Goal: Transaction & Acquisition: Purchase product/service

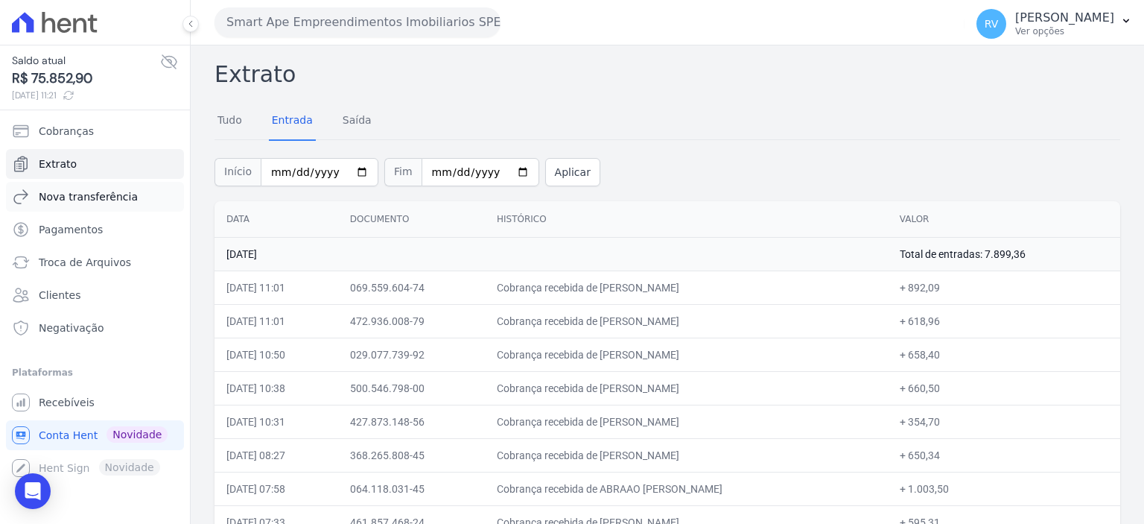
scroll to position [670, 0]
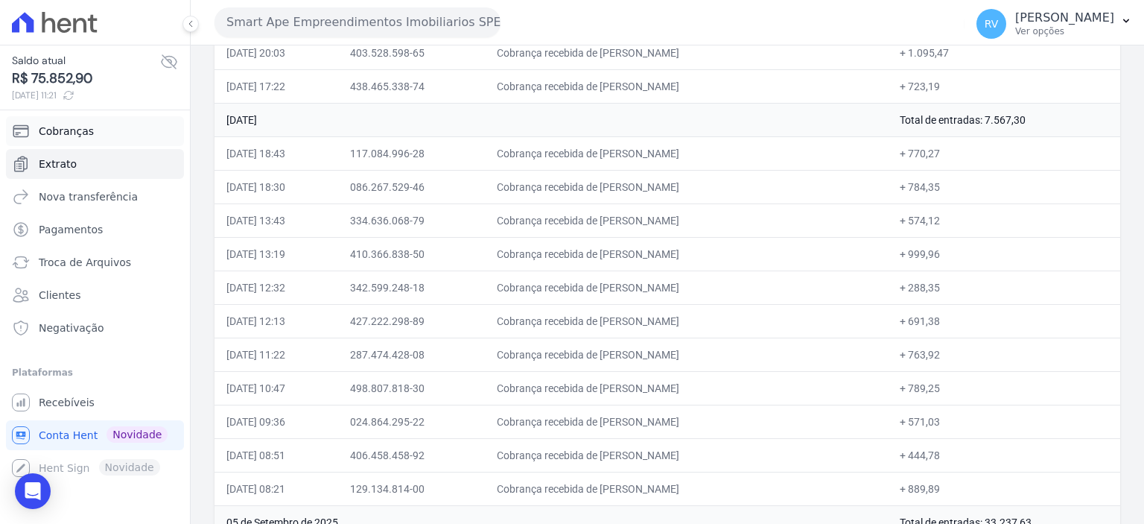
click at [100, 133] on link "Cobranças" at bounding box center [95, 131] width 178 height 30
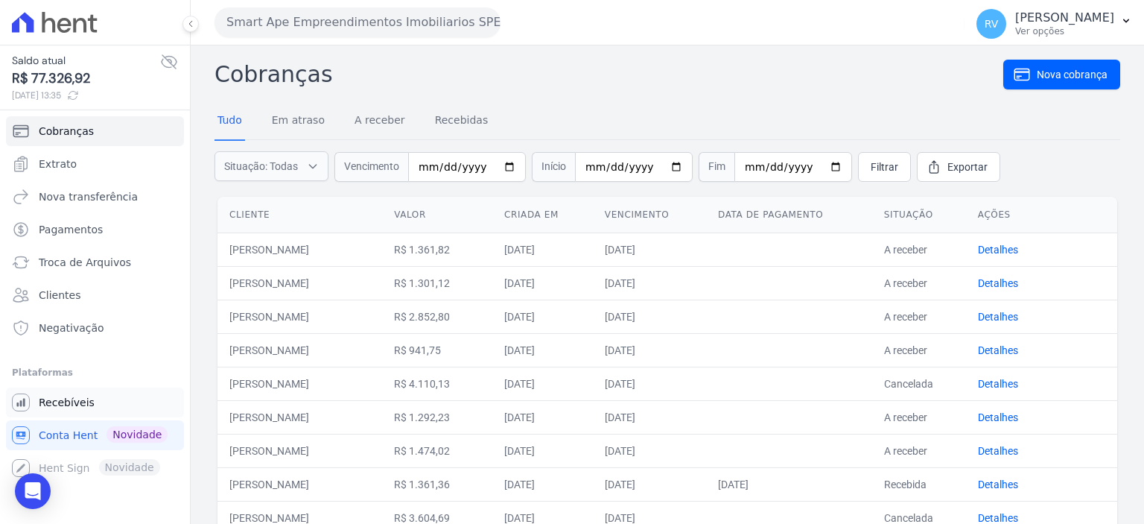
click at [57, 395] on span "Recebíveis" at bounding box center [67, 402] width 56 height 15
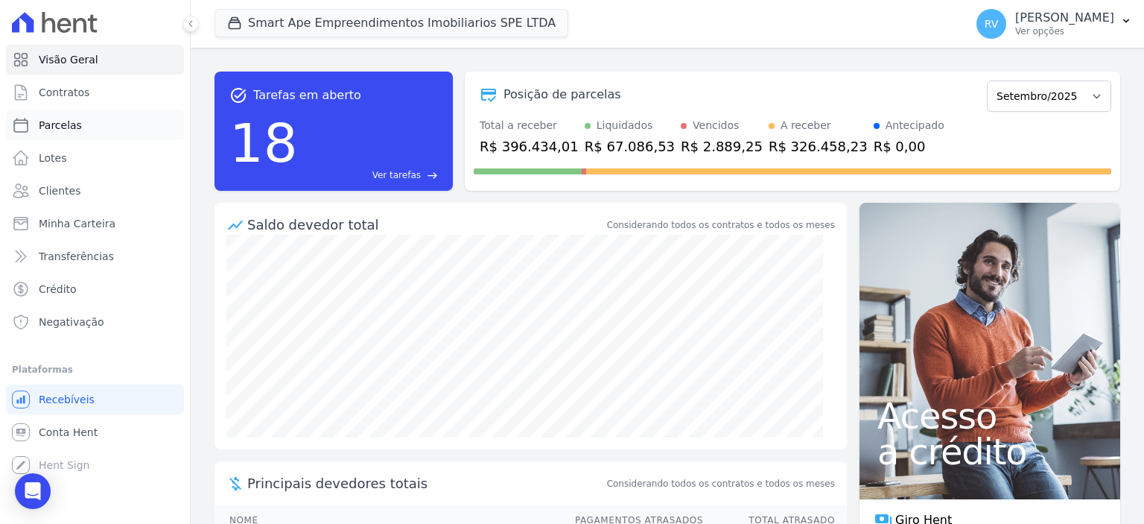
click at [110, 121] on link "Parcelas" at bounding box center [95, 125] width 178 height 30
select select
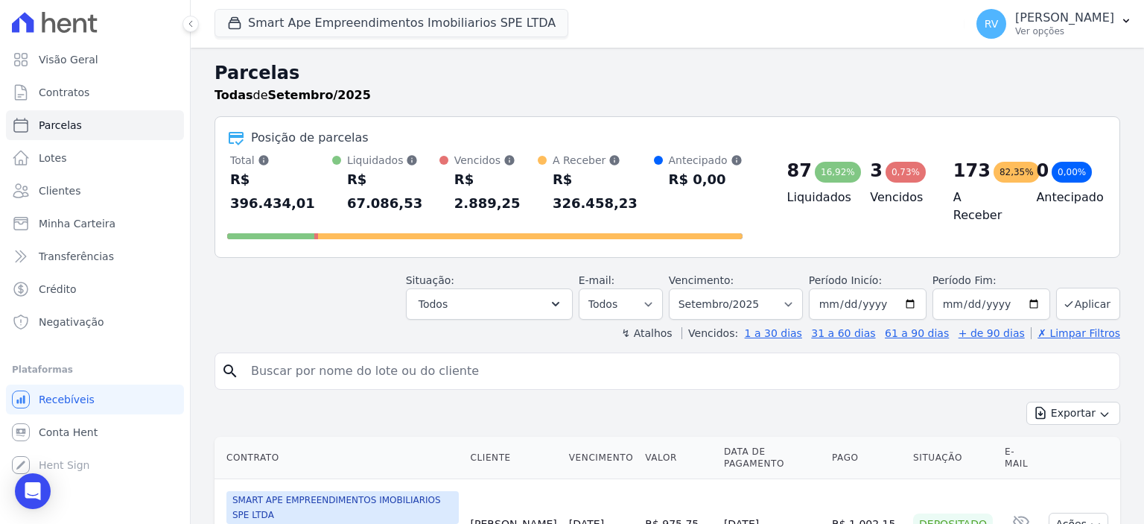
click at [454, 356] on input "search" at bounding box center [677, 371] width 871 height 30
paste input "[PERSON_NAME]"
type input "[PERSON_NAME]"
select select
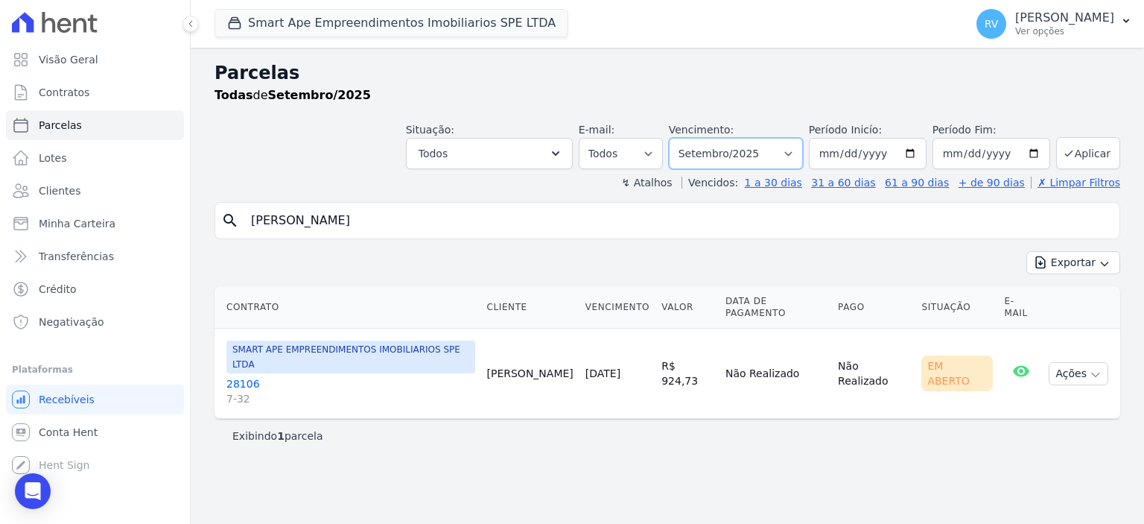
click at [746, 145] on select "Filtrar por período ──────── Todos os meses Março/2024 Abril/2024 Maio/2024 Jun…" at bounding box center [736, 153] width 134 height 31
select select "07/2025"
click at [692, 138] on select "Filtrar por período ──────── Todos os meses Março/2024 Abril/2024 Maio/2024 Jun…" at bounding box center [736, 153] width 134 height 31
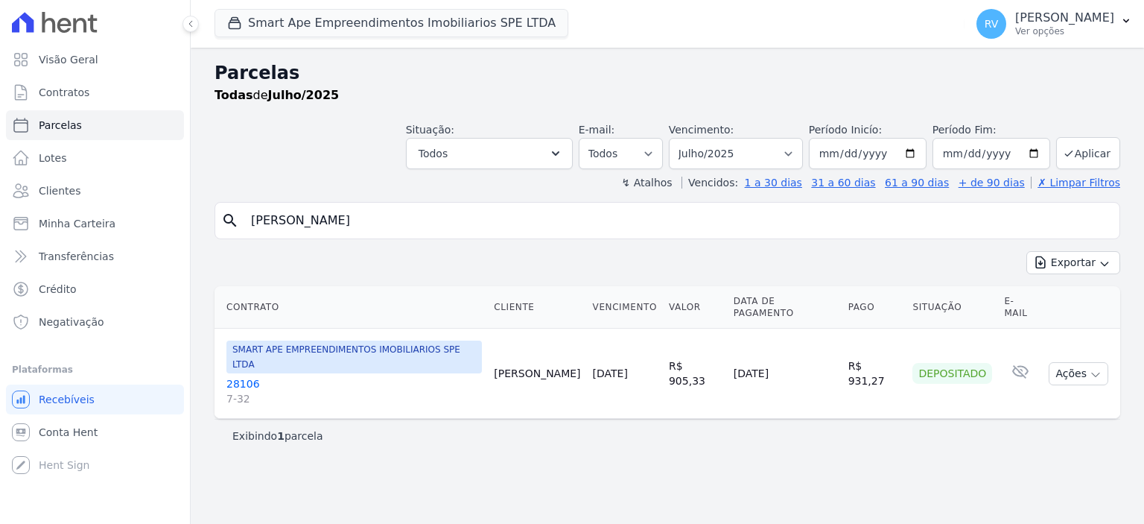
select select
click at [1080, 362] on button "Ações" at bounding box center [1079, 373] width 60 height 23
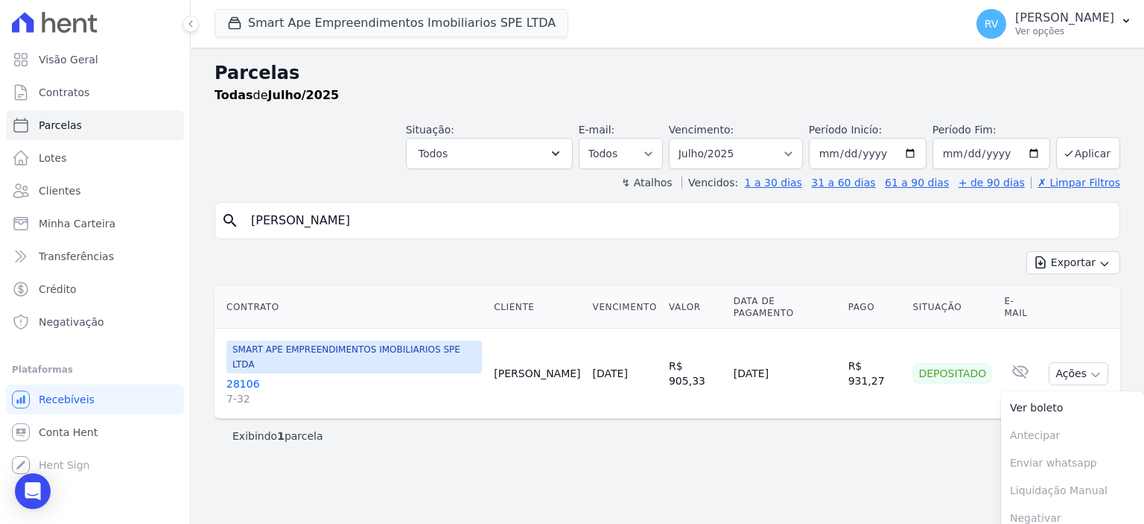
click at [751, 264] on div "Exportar Exportar PDF Exportar CSV" at bounding box center [667, 268] width 906 height 35
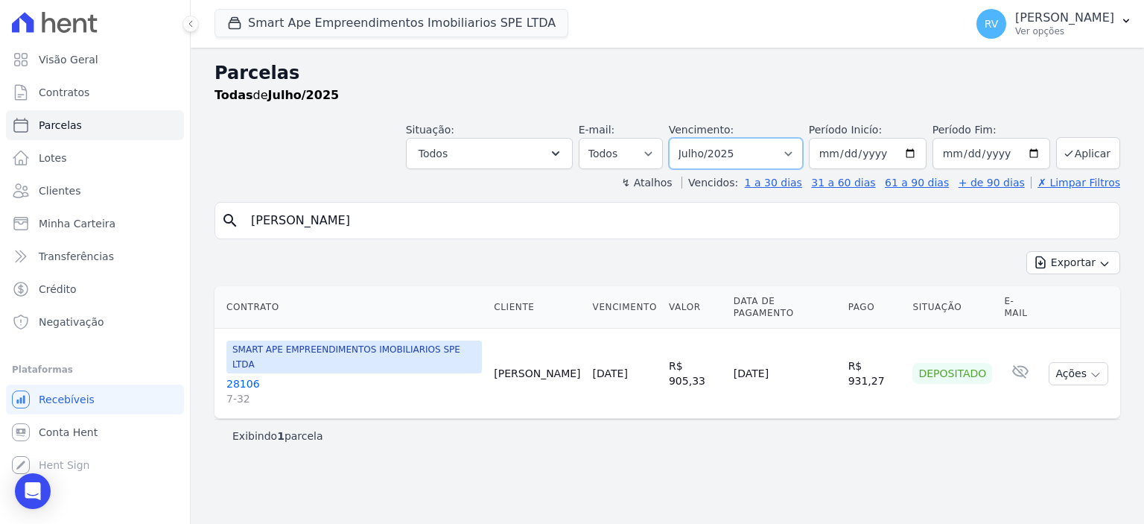
click at [770, 147] on select "Filtrar por período ──────── Todos os meses Março/2024 Abril/2024 Maio/2024 Jun…" at bounding box center [736, 153] width 134 height 31
select select "07/2026"
click at [692, 138] on select "Filtrar por período ──────── Todos os meses Março/2024 Abril/2024 Maio/2024 Jun…" at bounding box center [736, 153] width 134 height 31
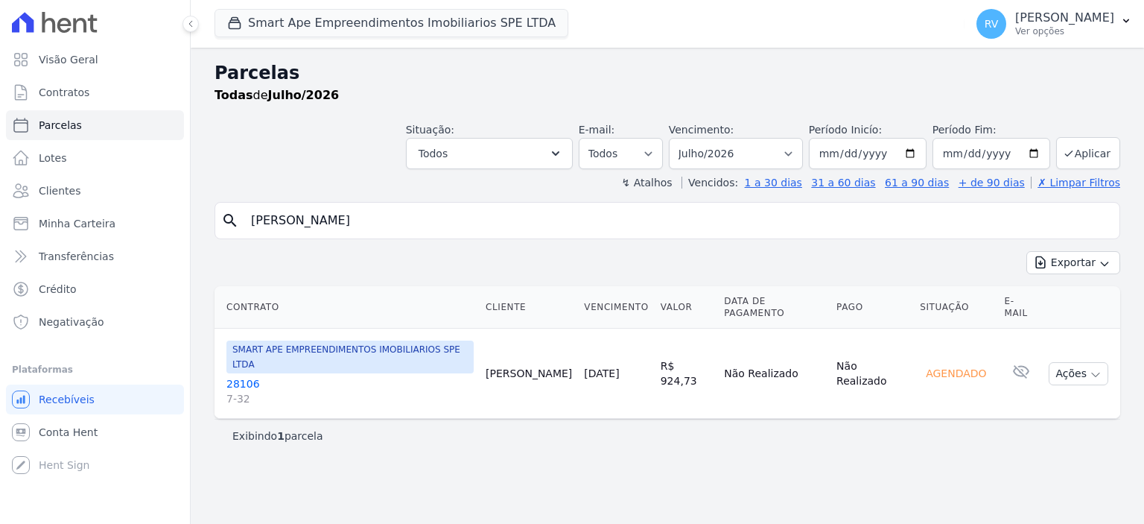
select select
click at [778, 153] on select "Filtrar por período ──────── Todos os meses Março/2024 Abril/2024 Maio/2024 Jun…" at bounding box center [736, 153] width 134 height 31
select select "07/2025"
click at [692, 138] on select "Filtrar por período ──────── Todos os meses Março/2024 Abril/2024 Maio/2024 Jun…" at bounding box center [736, 153] width 134 height 31
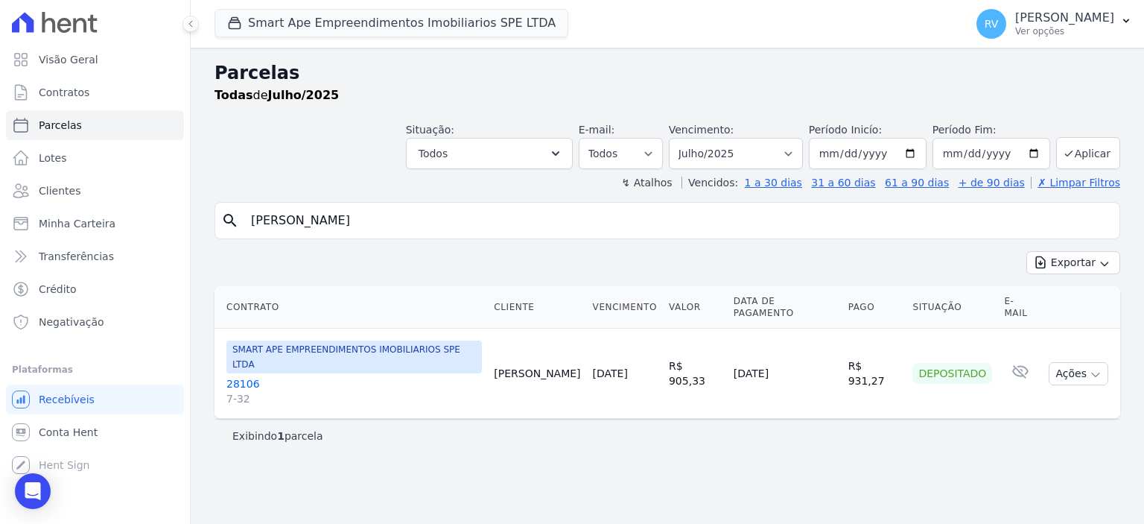
select select
click at [768, 148] on select "Filtrar por período ──────── Todos os meses Março/2024 Abril/2024 Maio/2024 Jun…" at bounding box center [736, 153] width 134 height 31
select select "08/2025"
click at [692, 138] on select "Filtrar por período ──────── Todos os meses Março/2024 Abril/2024 Maio/2024 Jun…" at bounding box center [736, 153] width 134 height 31
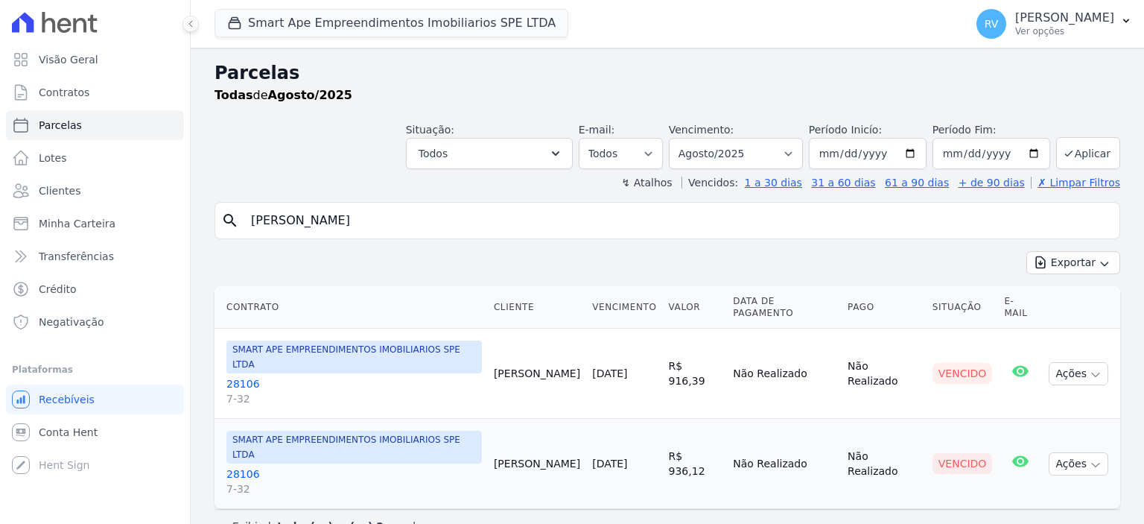
select select
click at [1083, 362] on button "Ações" at bounding box center [1079, 373] width 60 height 23
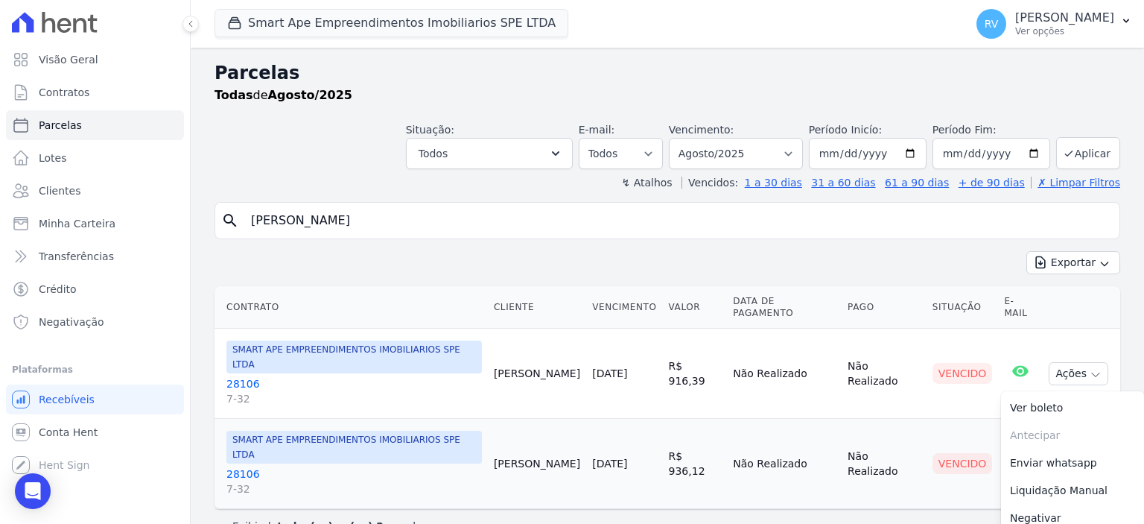
click at [250, 376] on link "28106 7-32" at bounding box center [353, 391] width 255 height 30
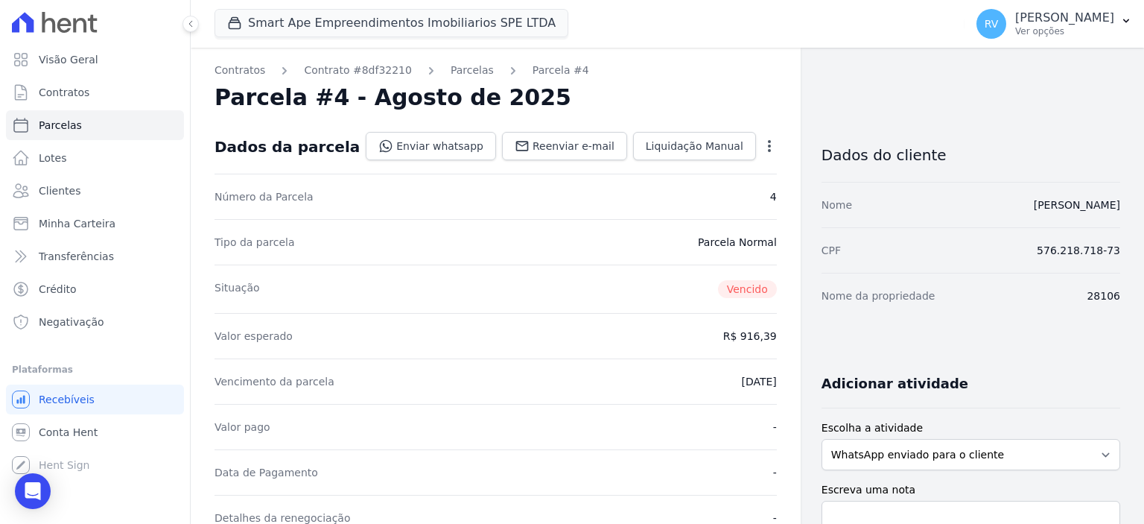
click at [762, 141] on icon "button" at bounding box center [769, 146] width 15 height 15
click at [727, 194] on link "Cancelar Cobrança" at bounding box center [705, 192] width 131 height 27
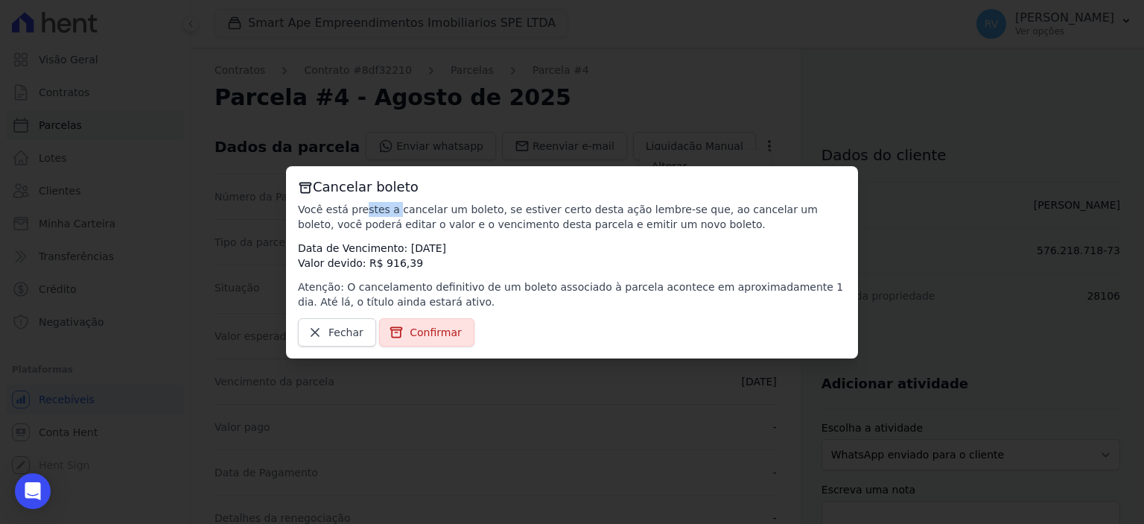
drag, startPoint x: 293, startPoint y: 211, endPoint x: 331, endPoint y: 211, distance: 38.7
click at [331, 211] on div "Cancelar boleto Você está prestes a cancelar um boleto, se estiver certo desta …" at bounding box center [572, 262] width 572 height 192
click at [423, 338] on span "Confirmar" at bounding box center [436, 332] width 52 height 15
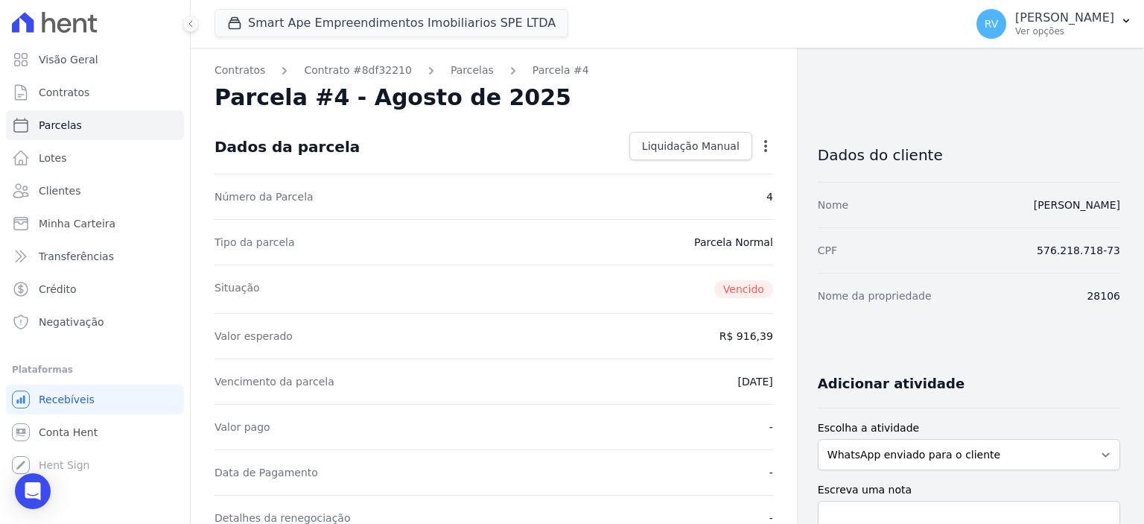
click at [763, 152] on icon "button" at bounding box center [765, 146] width 15 height 15
select select
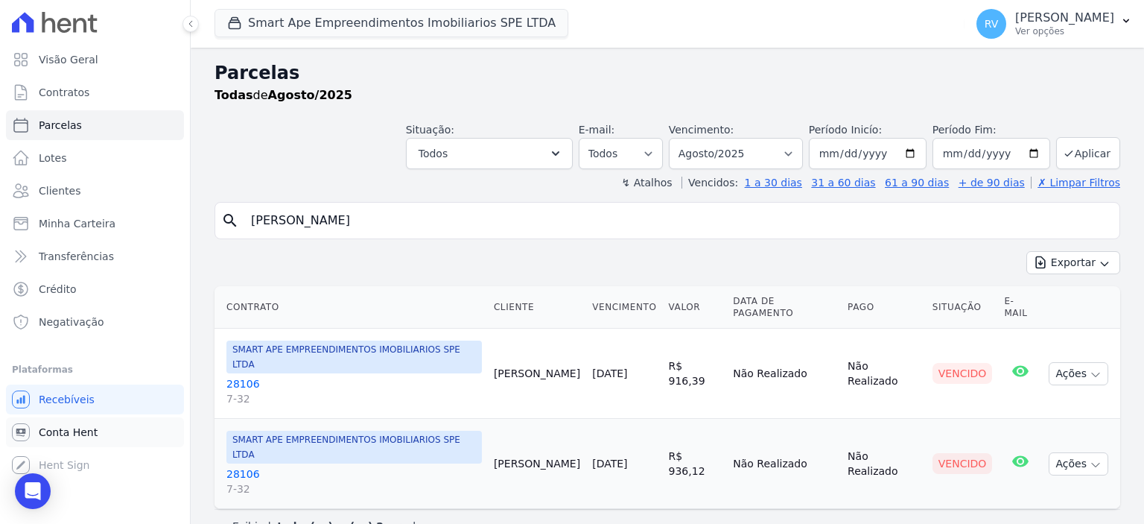
click at [108, 445] on link "Conta Hent" at bounding box center [95, 432] width 178 height 30
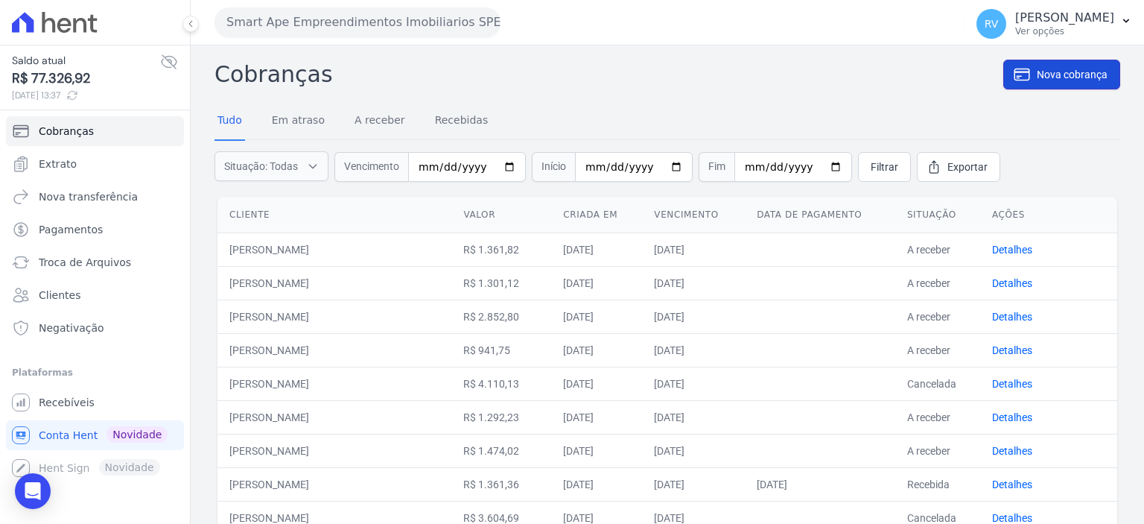
click at [1051, 83] on link "Nova cobrança" at bounding box center [1061, 75] width 117 height 30
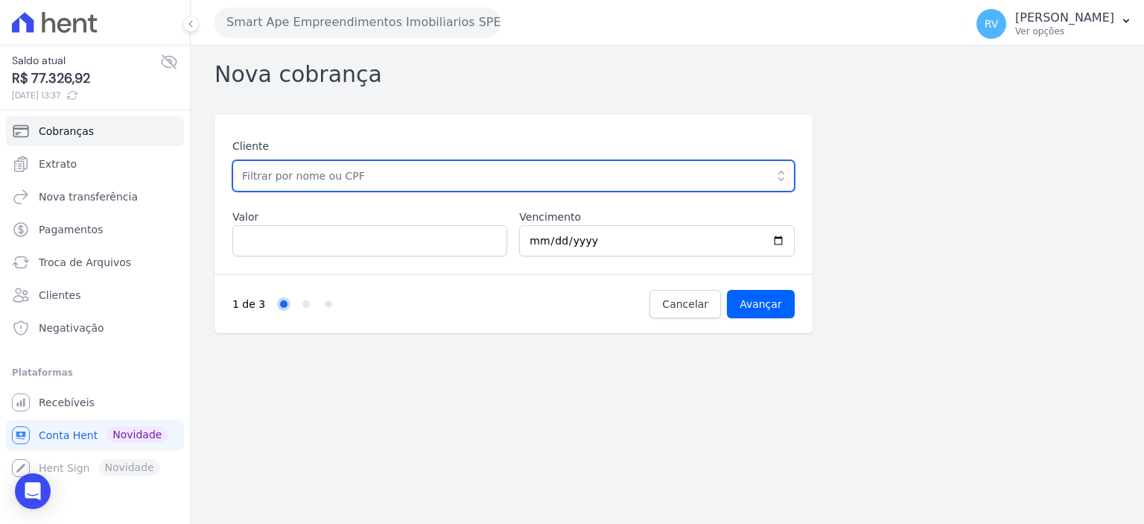
click at [366, 175] on input "text" at bounding box center [513, 175] width 562 height 31
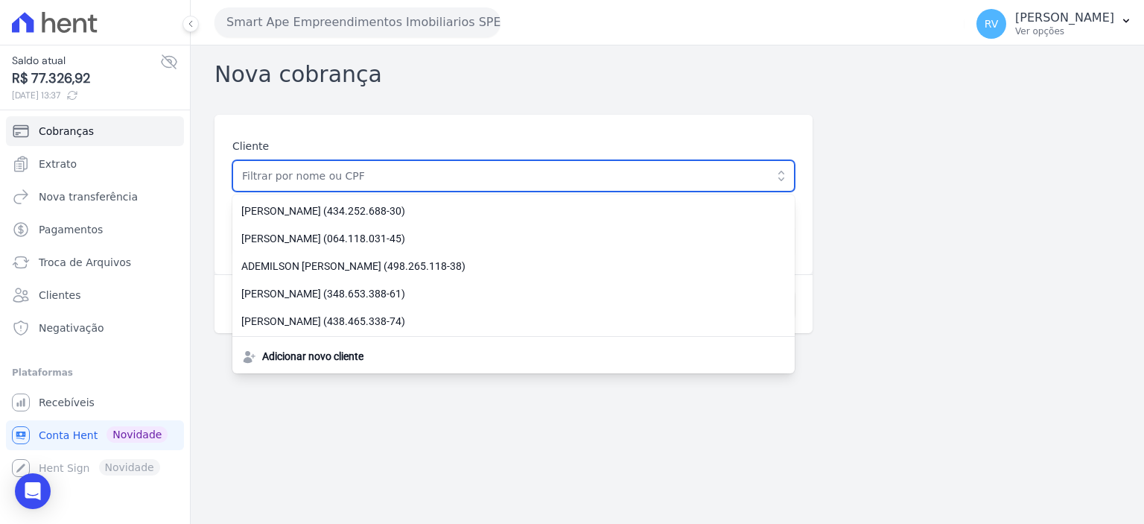
paste input "[PERSON_NAME]"
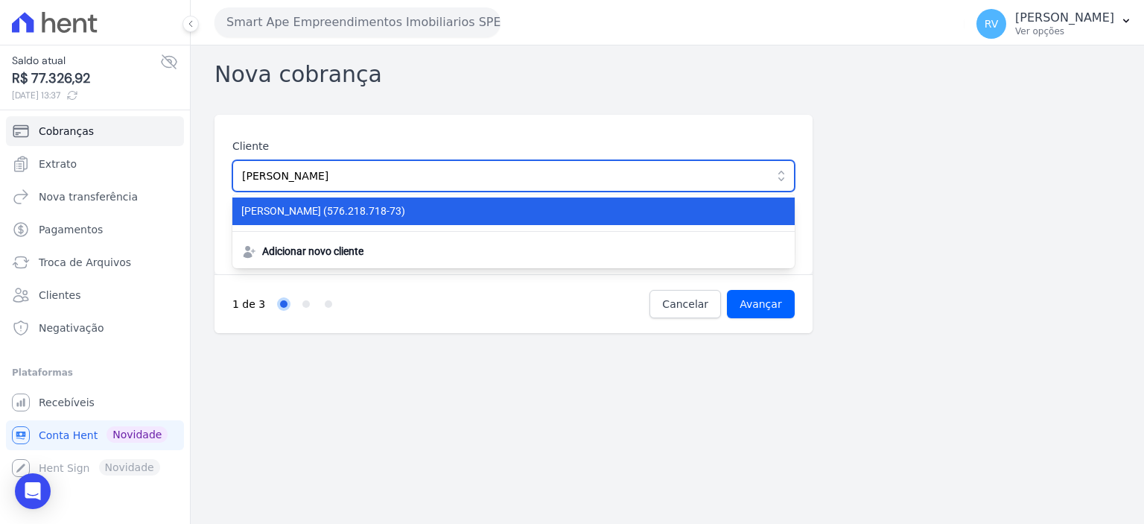
type input "[PERSON_NAME]"
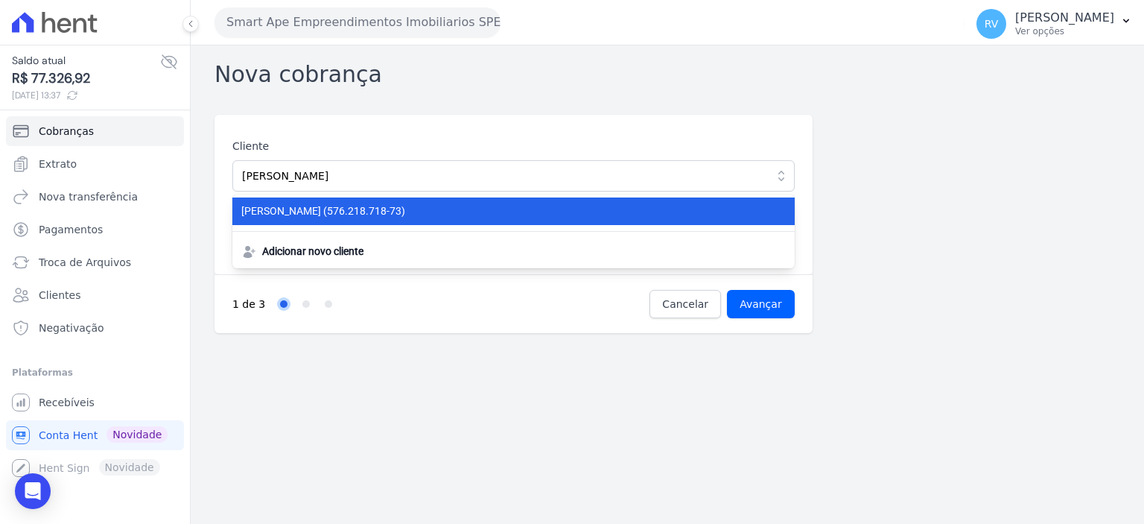
click at [430, 214] on span "SAMUEL SANTOS DE ARAUJO (576.218.718-73)" at bounding box center [504, 211] width 527 height 16
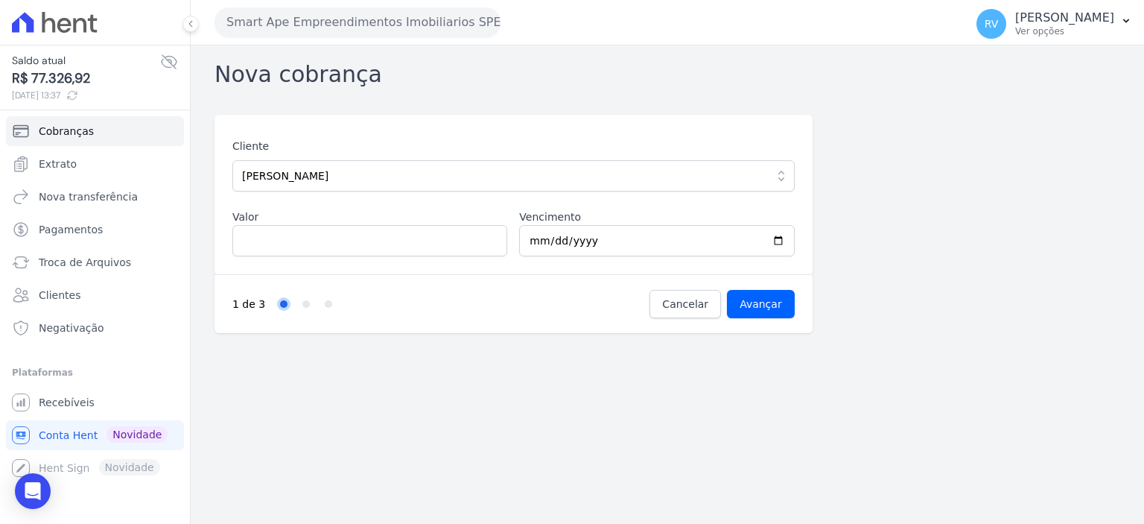
drag, startPoint x: 352, startPoint y: 217, endPoint x: 354, endPoint y: 232, distance: 15.2
click at [352, 222] on label "Valor" at bounding box center [369, 217] width 275 height 16
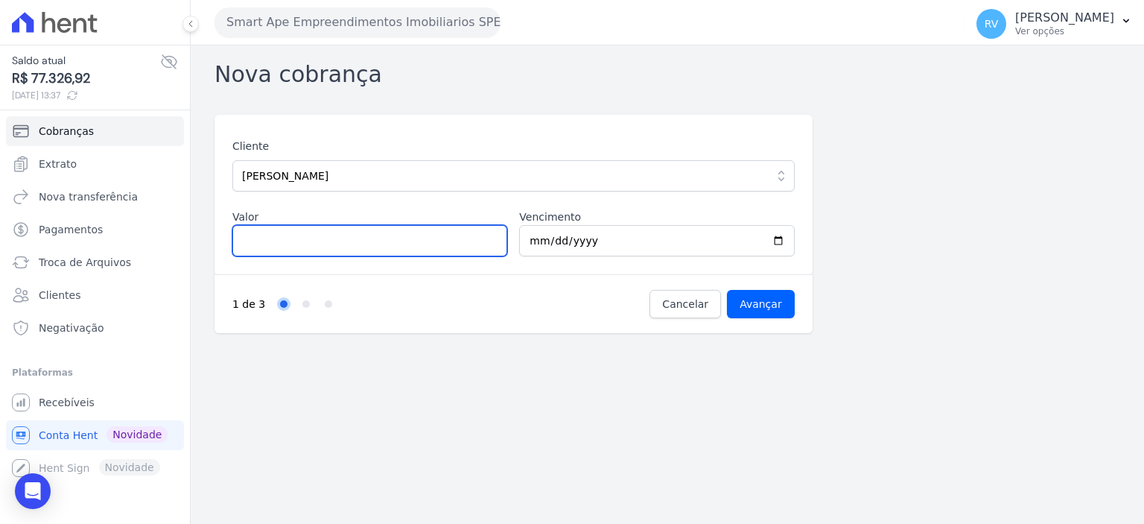
click at [352, 225] on input "Valor" at bounding box center [369, 240] width 275 height 31
click at [356, 243] on input "Valor" at bounding box center [369, 240] width 275 height 31
type input "2156.19"
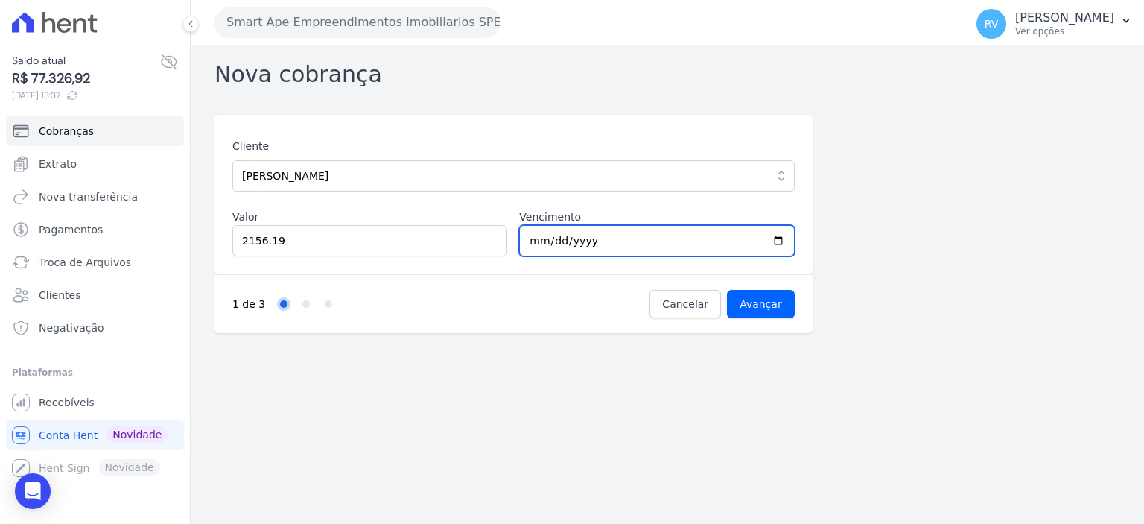
click at [778, 240] on input "2025-09-09" at bounding box center [656, 240] width 275 height 31
type input "2025-09-19"
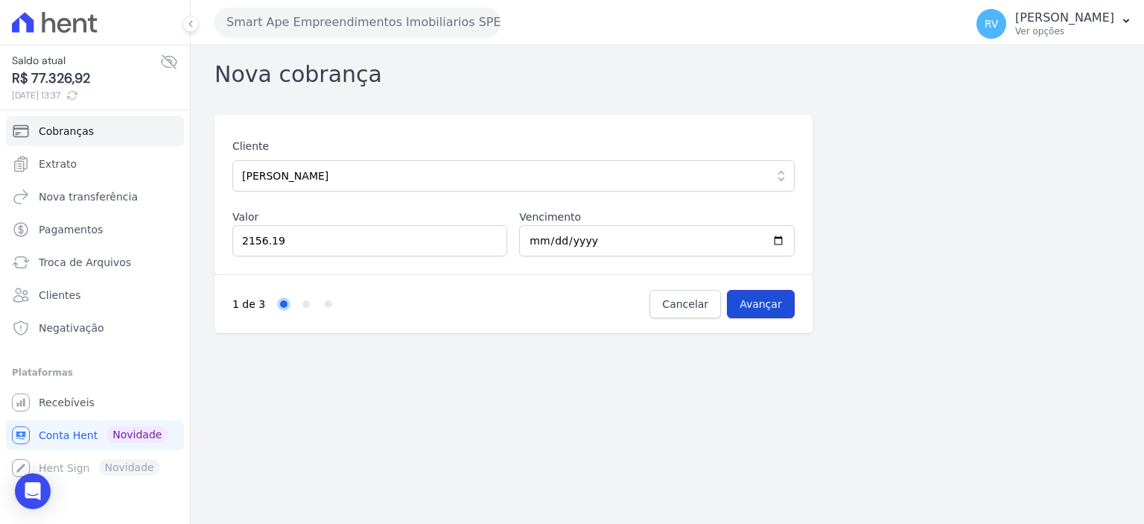
click at [779, 303] on input "Avançar" at bounding box center [761, 304] width 68 height 28
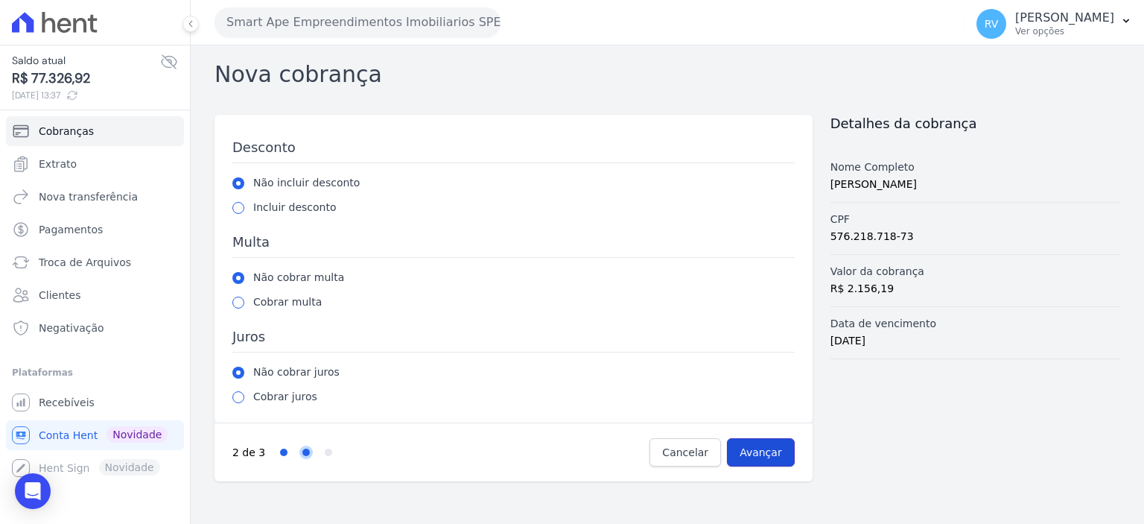
click at [769, 452] on input "Avançar" at bounding box center [761, 452] width 68 height 28
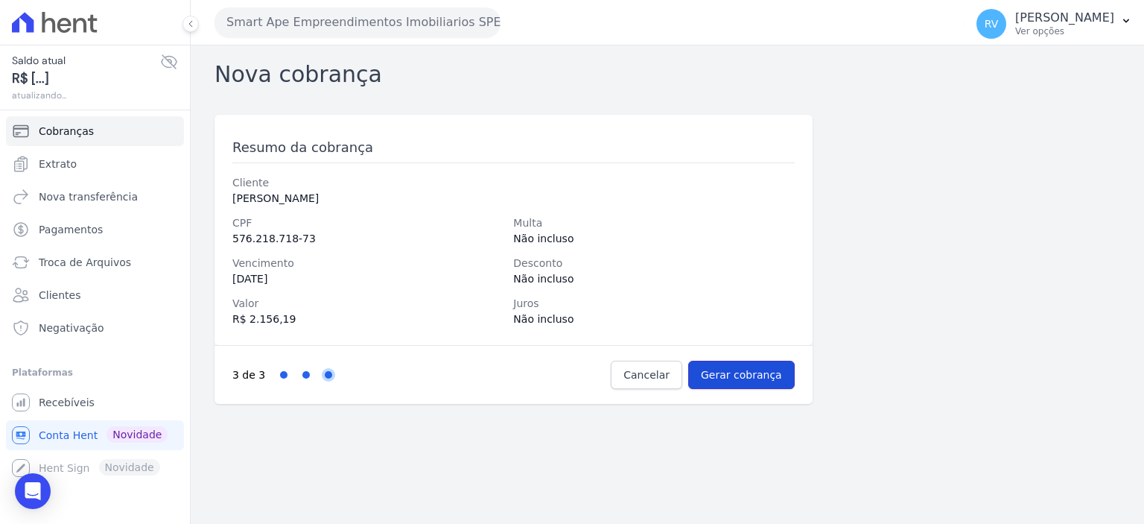
click at [748, 384] on input "Gerar cobrança" at bounding box center [741, 374] width 106 height 28
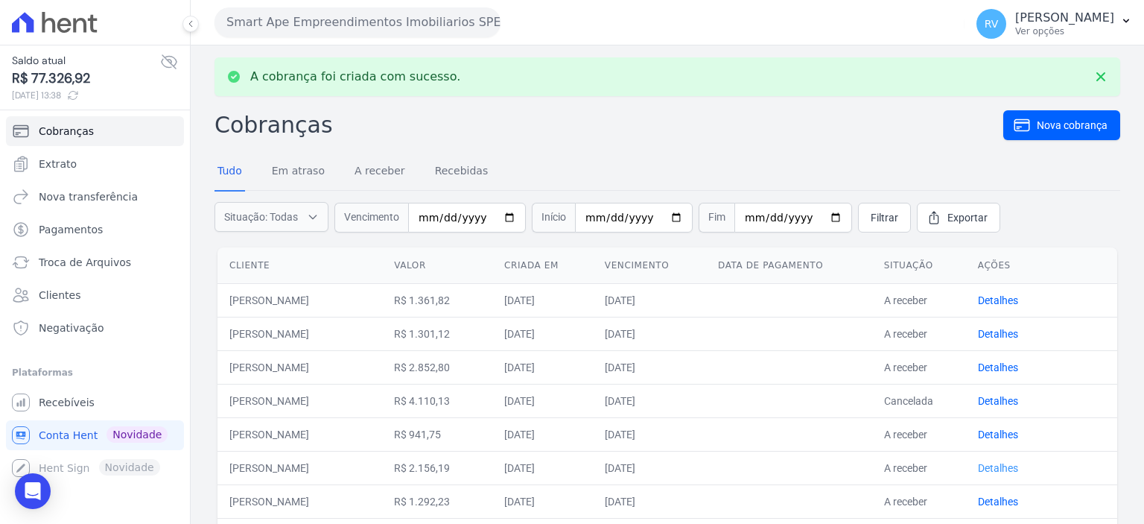
click at [1007, 463] on link "Detalhes" at bounding box center [998, 468] width 40 height 12
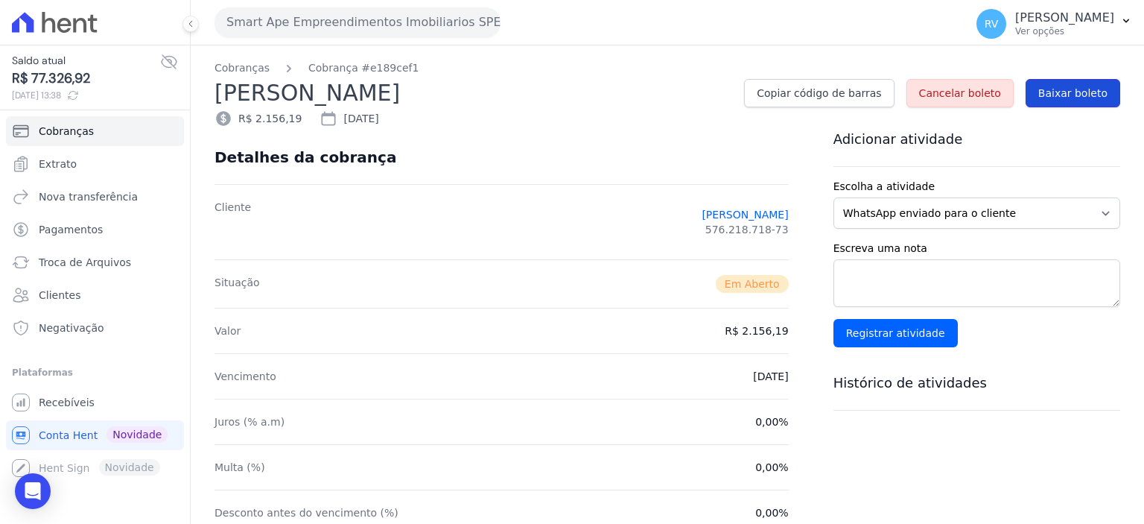
click at [1079, 98] on span "Baixar boleto" at bounding box center [1072, 93] width 69 height 15
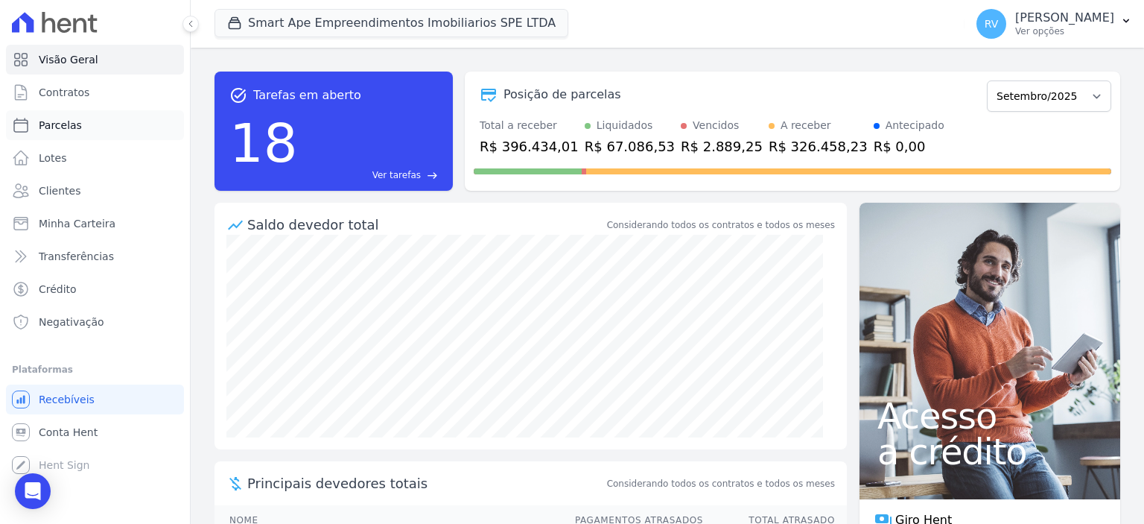
click at [95, 132] on link "Parcelas" at bounding box center [95, 125] width 178 height 30
select select
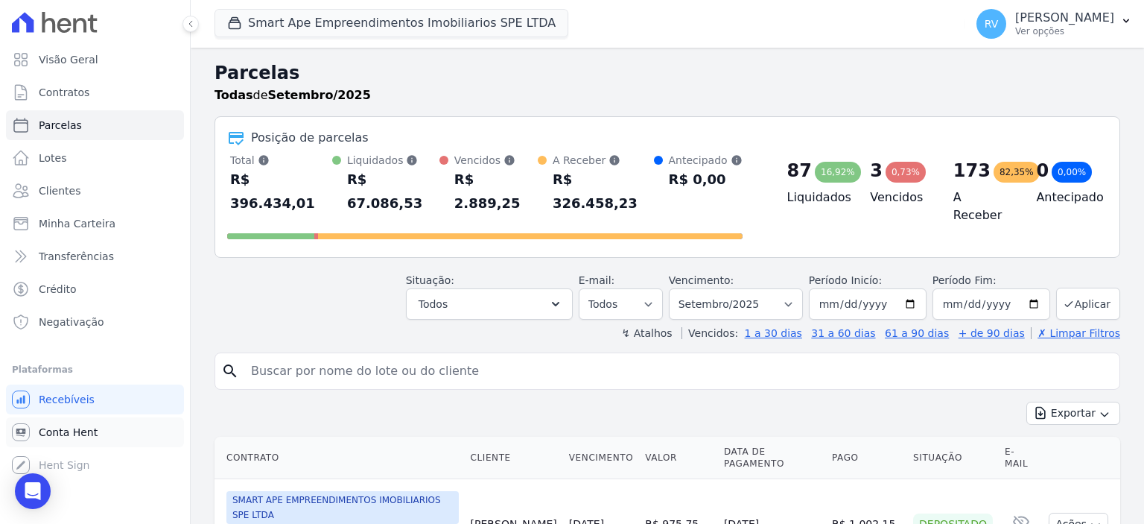
click at [129, 431] on link "Conta Hent" at bounding box center [95, 432] width 178 height 30
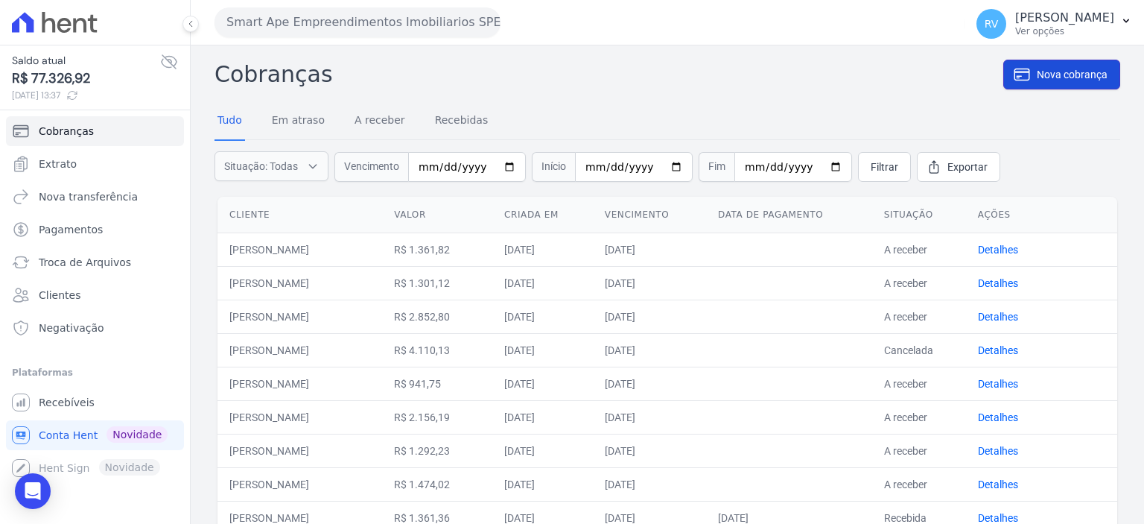
click at [1063, 83] on link "Nova cobrança" at bounding box center [1061, 75] width 117 height 30
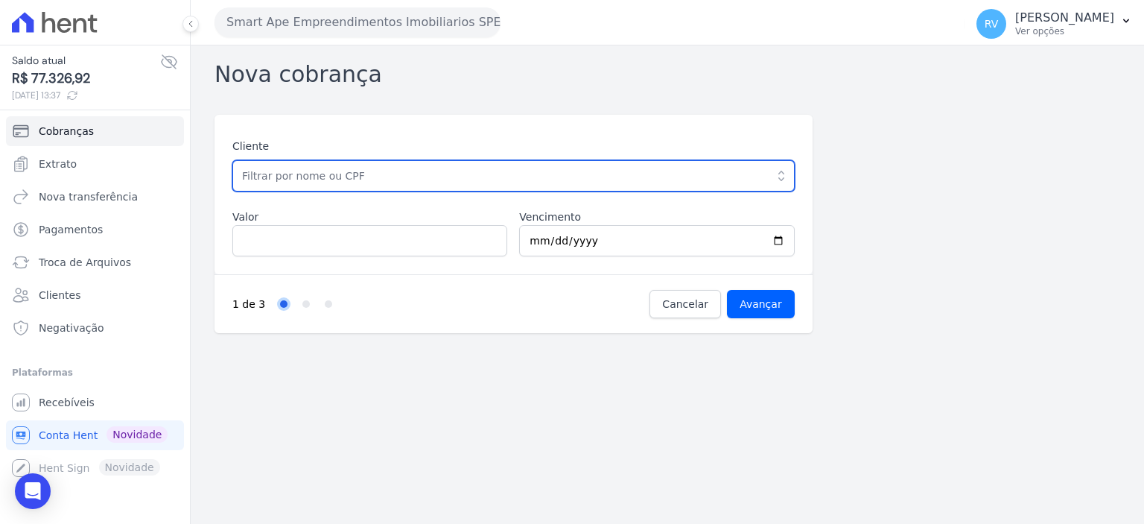
click at [279, 167] on input "text" at bounding box center [513, 175] width 562 height 31
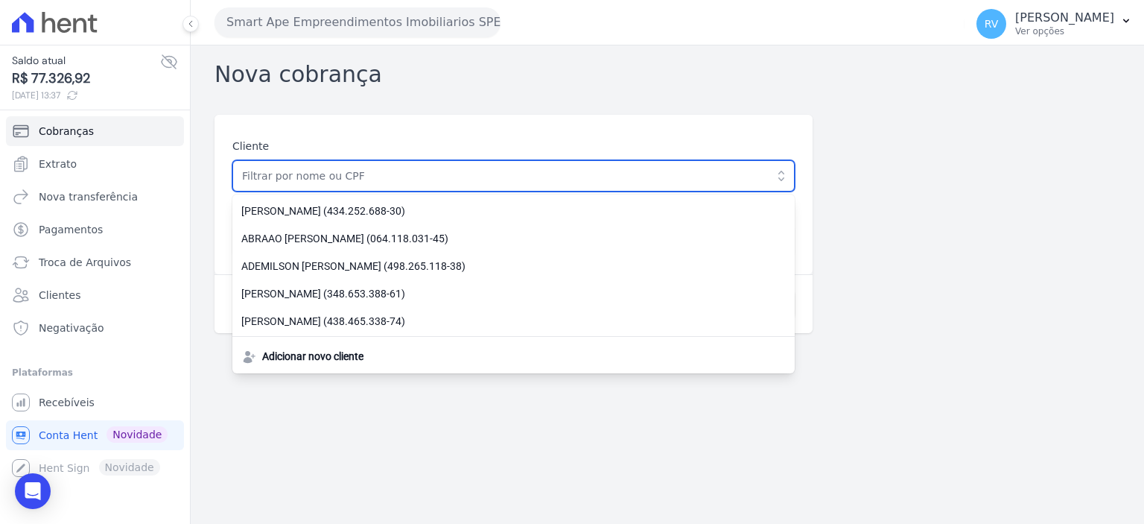
click at [287, 181] on input "text" at bounding box center [513, 175] width 562 height 31
paste input "[PERSON_NAME] DO [PERSON_NAME]"
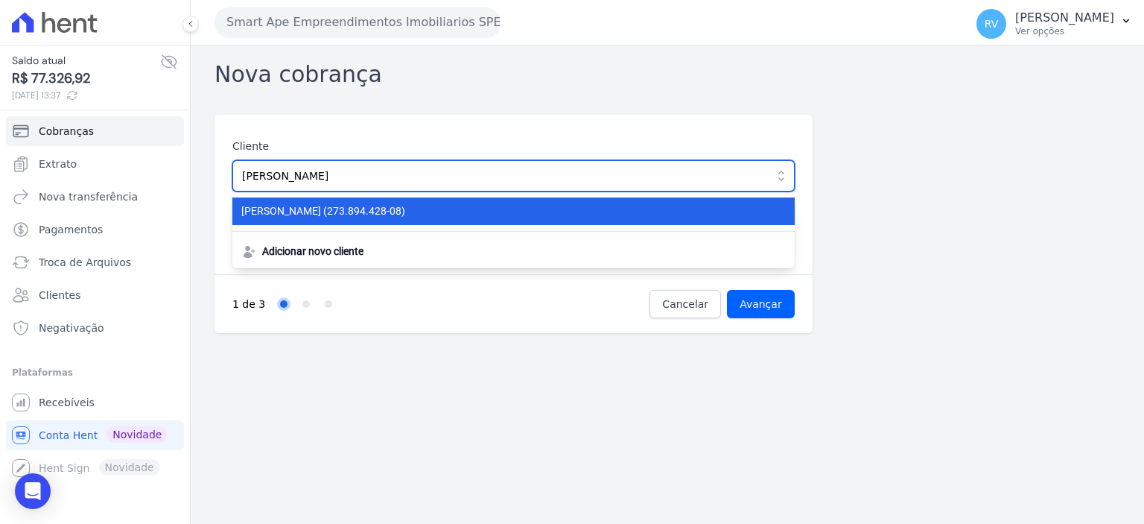
type input "[PERSON_NAME] DO [PERSON_NAME]"
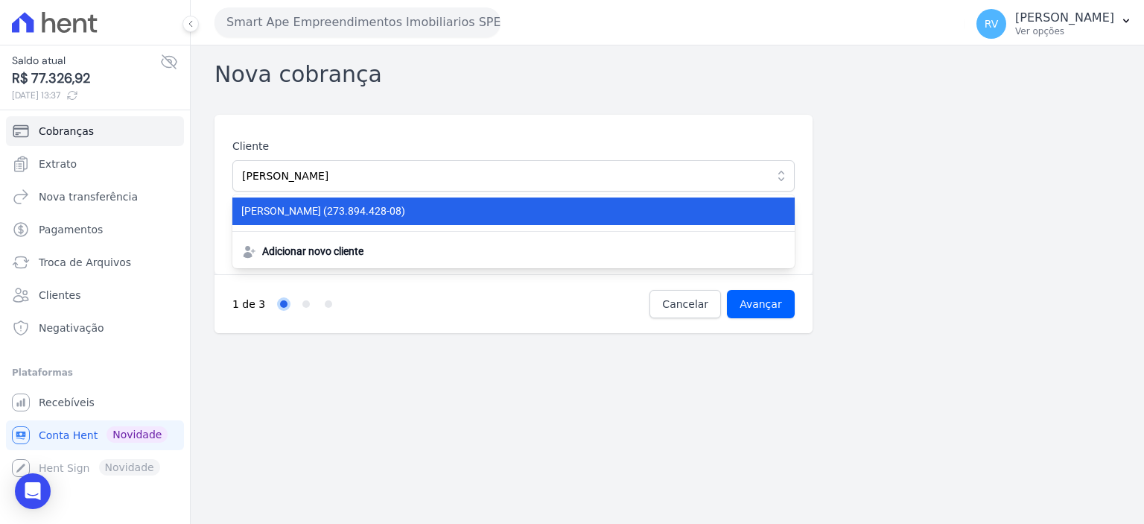
click at [417, 206] on span "RICARDO DO NASCIMENTO SANTOS (273.894.428-08)" at bounding box center [504, 211] width 527 height 16
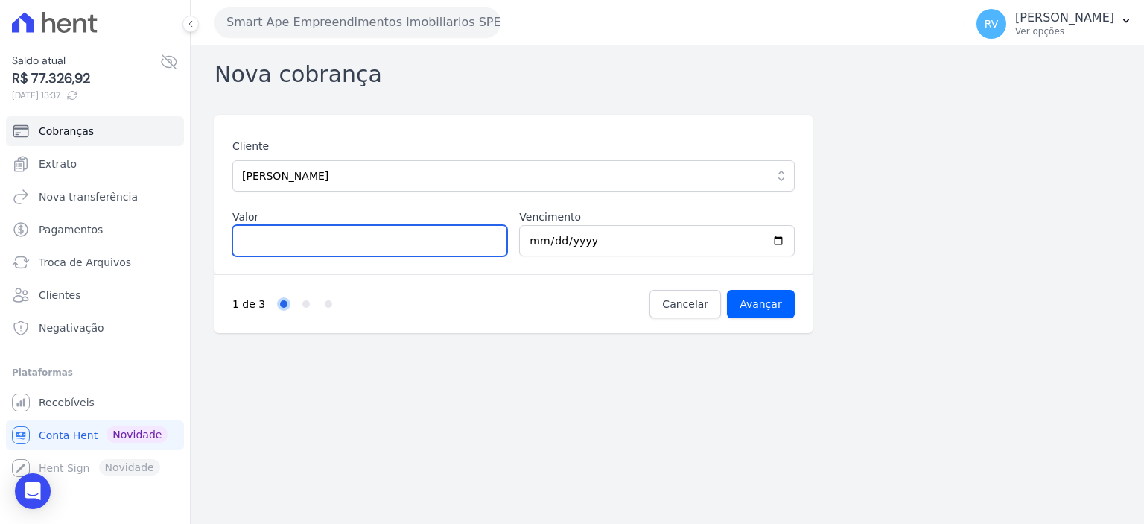
click at [340, 235] on input "Valor" at bounding box center [369, 240] width 275 height 31
paste input "277.62"
type input "277.62"
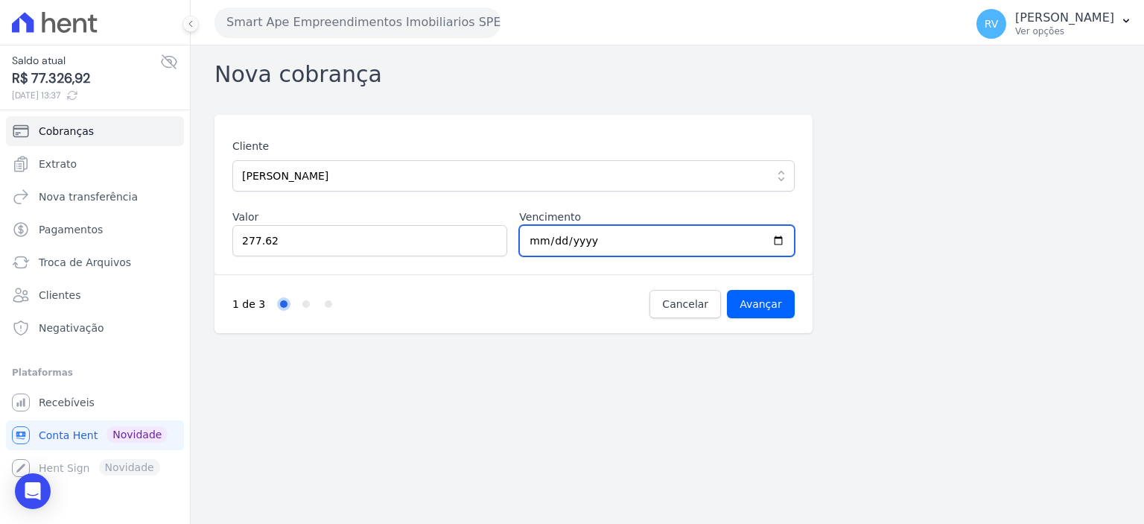
click at [776, 239] on input "2025-09-09" at bounding box center [656, 240] width 275 height 31
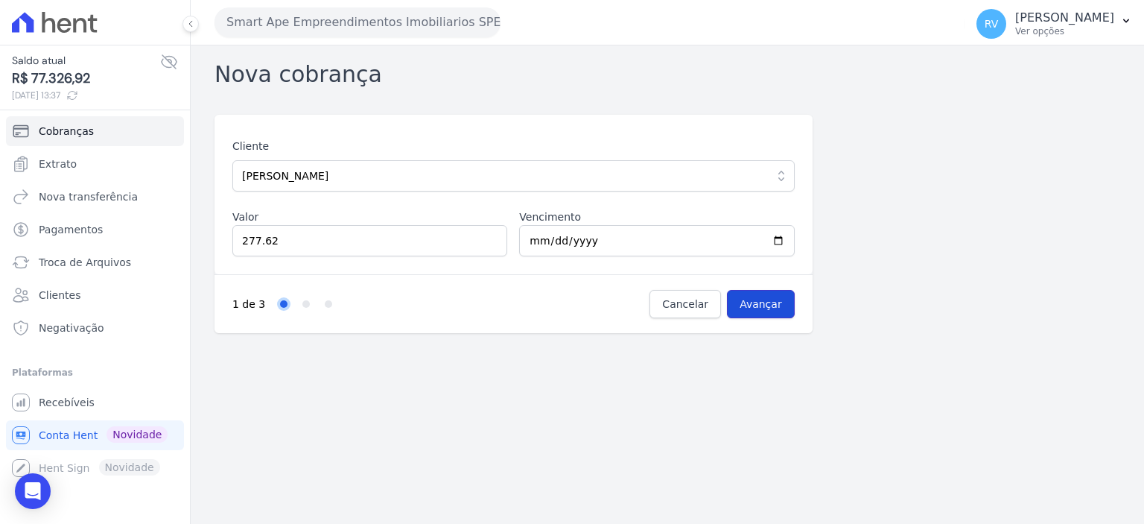
click at [773, 301] on input "Avançar" at bounding box center [761, 304] width 68 height 28
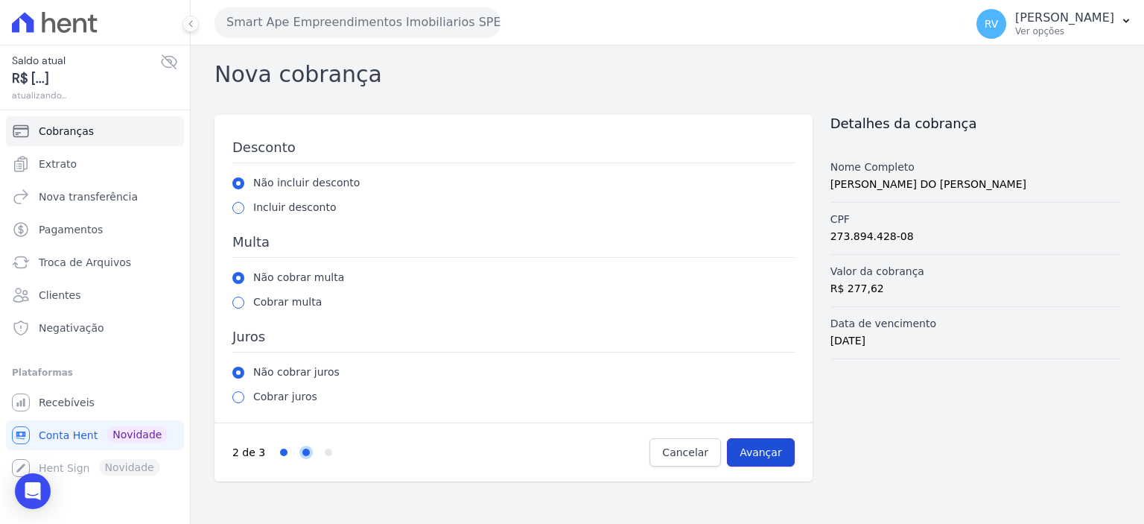
click at [757, 448] on input "Avançar" at bounding box center [761, 452] width 68 height 28
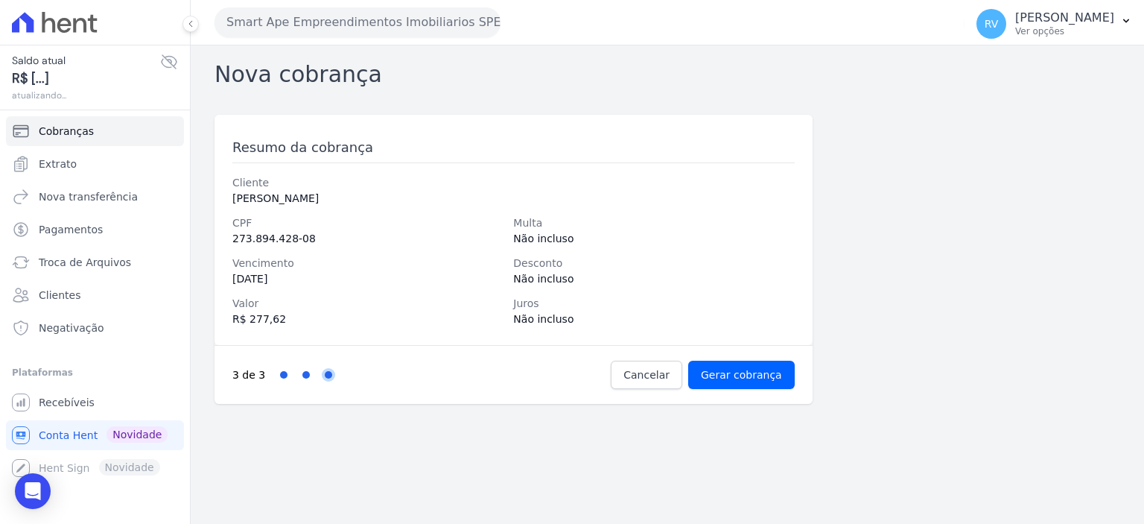
click at [766, 392] on div "3 de 3 Step 1 Step 2 Step 3 Cancelar Gerar cobrança" at bounding box center [513, 374] width 598 height 59
click at [773, 375] on input "Gerar cobrança" at bounding box center [741, 374] width 106 height 28
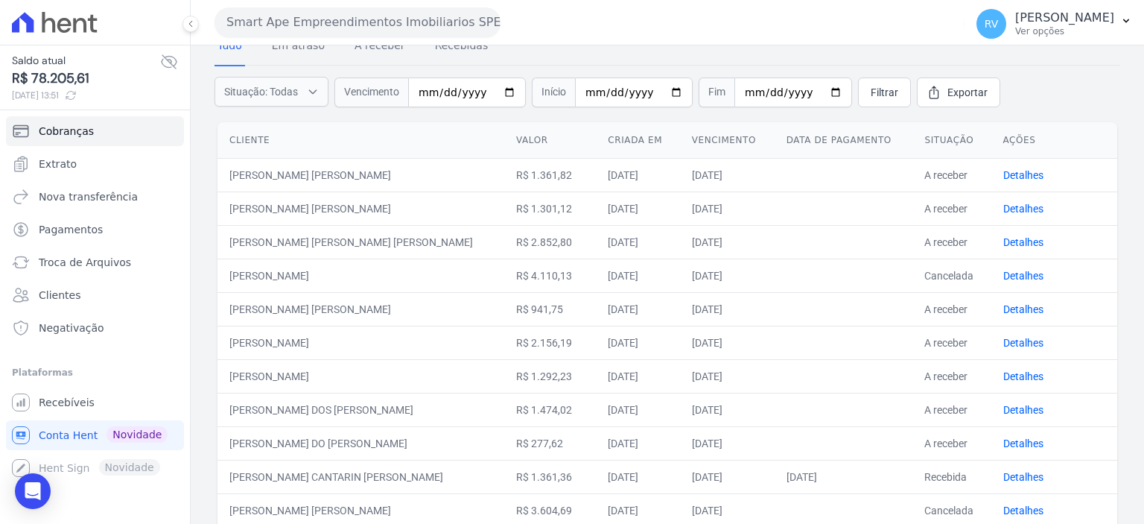
scroll to position [98, 0]
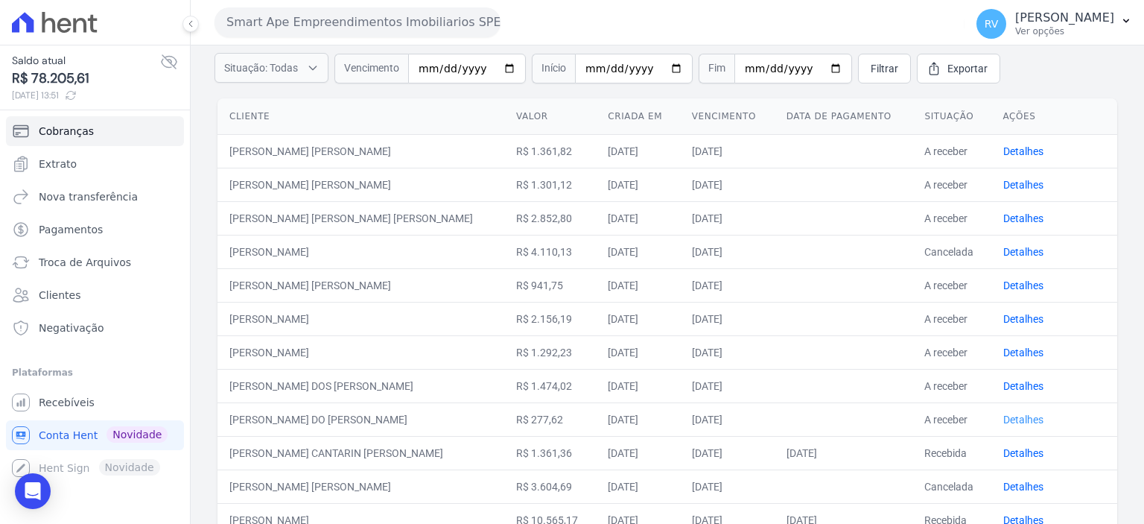
click at [1003, 418] on link "Detalhes" at bounding box center [1023, 419] width 40 height 12
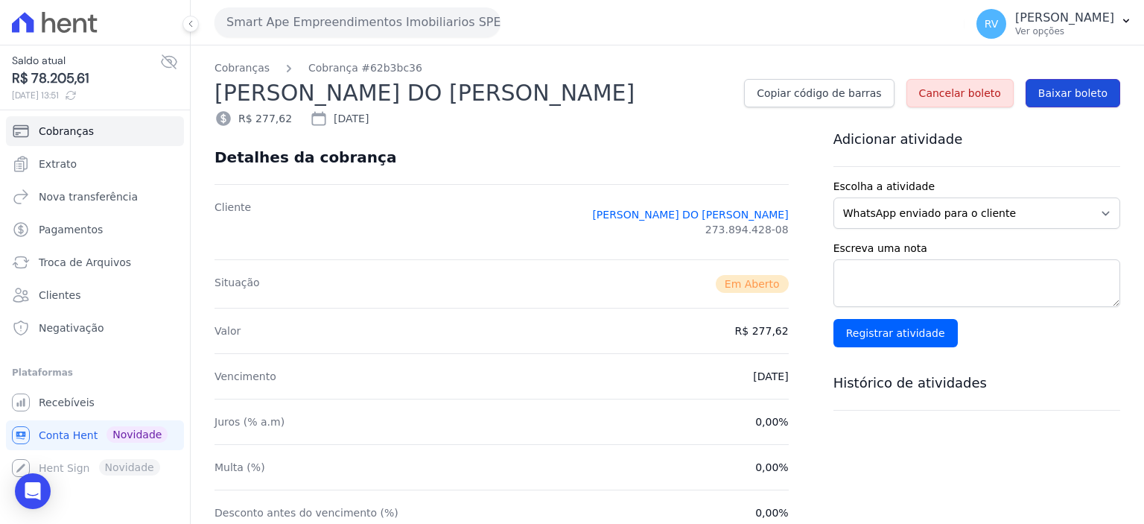
click at [1073, 92] on span "Baixar boleto" at bounding box center [1072, 93] width 69 height 15
